Goal: Transaction & Acquisition: Purchase product/service

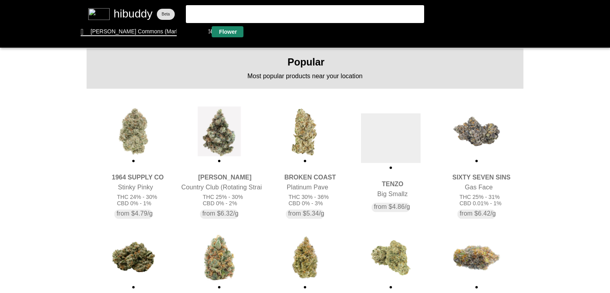
click at [225, 31] on flt-glass-pane at bounding box center [305, 146] width 610 height 293
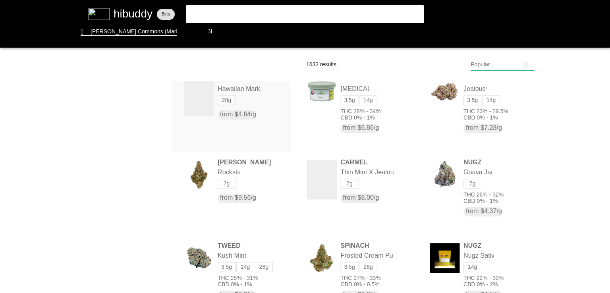
click at [202, 94] on flt-glass-pane at bounding box center [305, 146] width 610 height 293
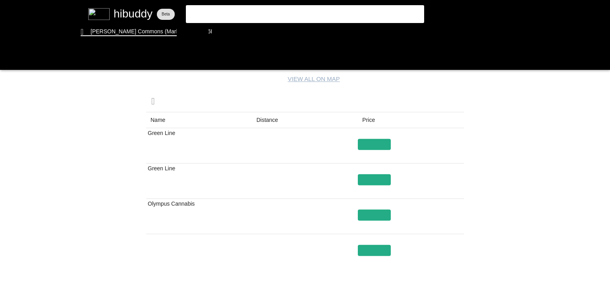
click at [260, 120] on flt-glass-pane at bounding box center [305, 146] width 610 height 293
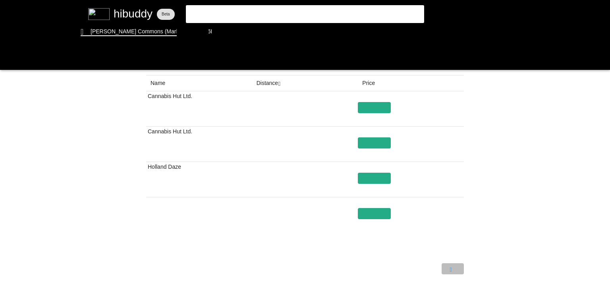
click at [453, 271] on flt-glass-pane at bounding box center [305, 146] width 610 height 293
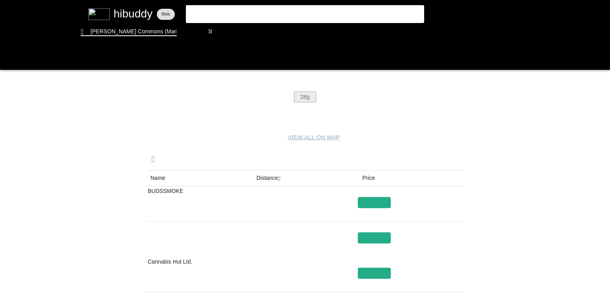
click at [299, 97] on flt-glass-pane at bounding box center [305, 146] width 610 height 293
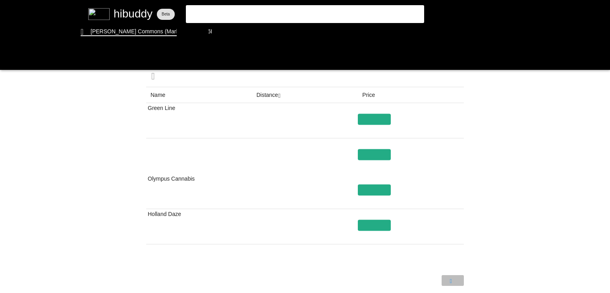
click at [450, 279] on flt-glass-pane at bounding box center [305, 146] width 610 height 293
